Goal: Obtain resource: Download file/media

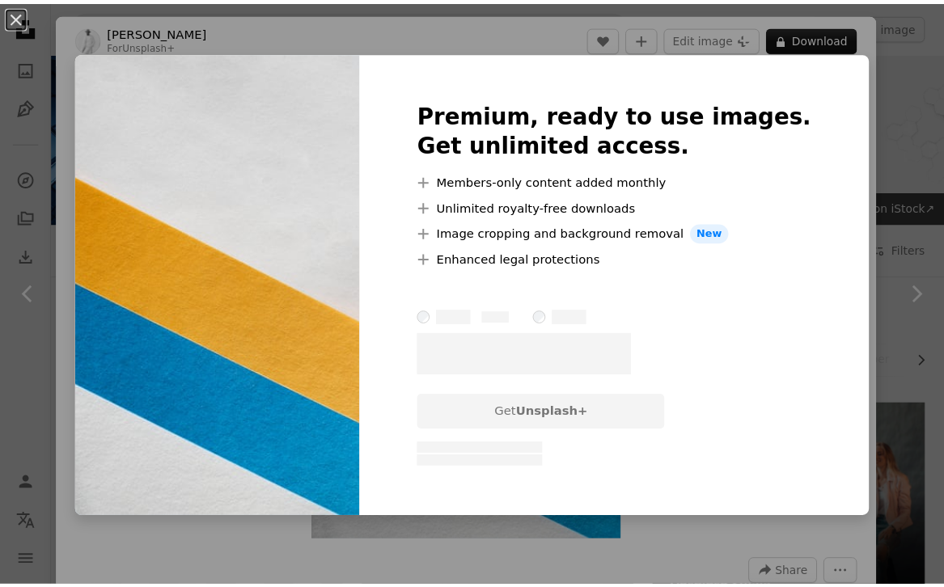
scroll to position [1081, 0]
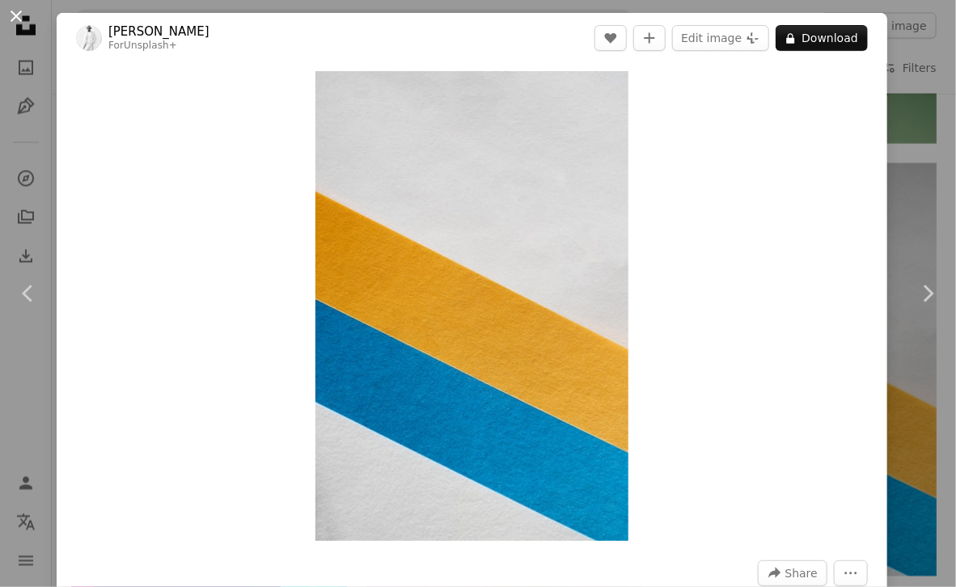
click at [14, 11] on button "An X shape" at bounding box center [15, 15] width 19 height 19
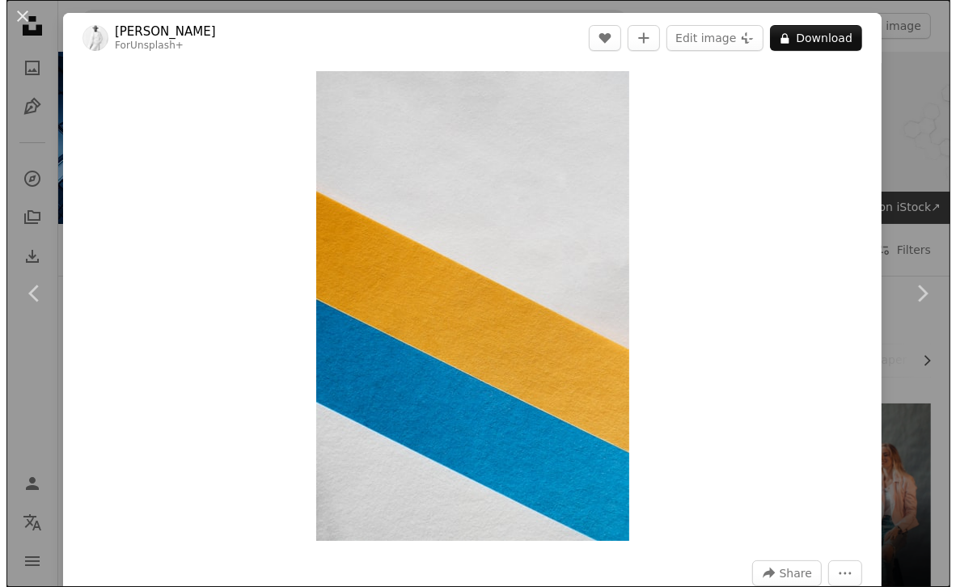
scroll to position [1081, 0]
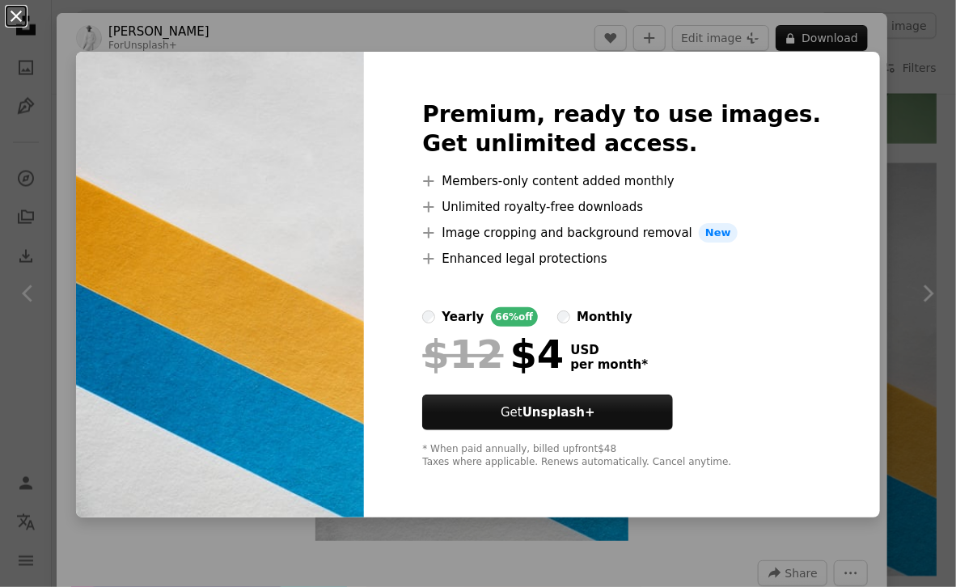
click at [16, 11] on button "An X shape" at bounding box center [15, 15] width 19 height 19
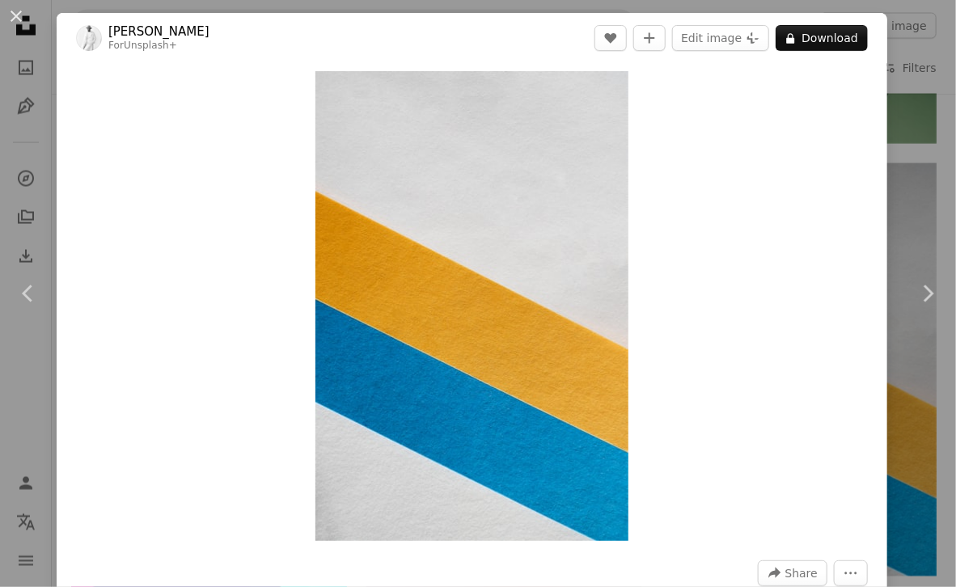
click at [16, 11] on button "An X shape" at bounding box center [15, 15] width 19 height 19
